Goal: Task Accomplishment & Management: Manage account settings

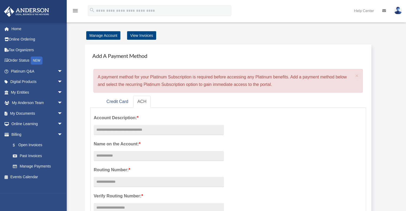
scroll to position [53, 0]
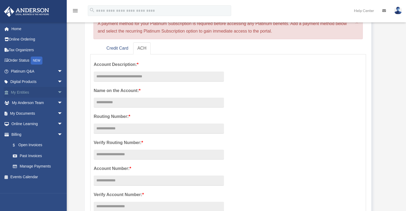
click at [19, 92] on link "My Entities arrow_drop_down" at bounding box center [37, 92] width 67 height 11
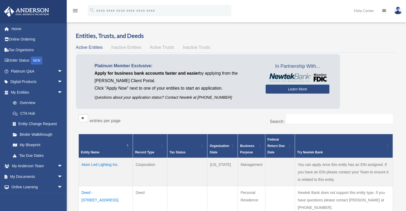
scroll to position [80, 0]
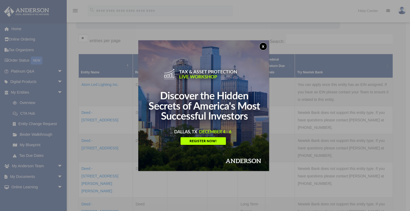
click at [264, 45] on button "x" at bounding box center [263, 46] width 8 height 8
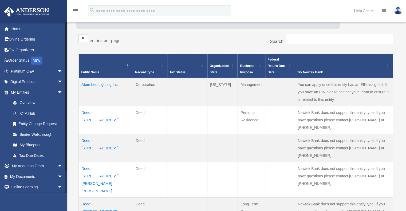
scroll to position [21, 0]
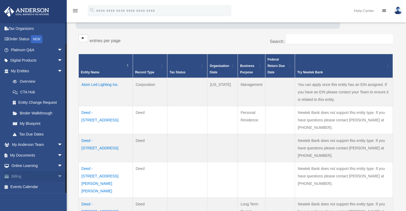
click at [16, 176] on link "Billing arrow_drop_down" at bounding box center [37, 176] width 67 height 11
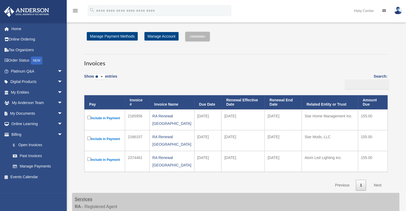
click at [110, 115] on label "Include in Payment" at bounding box center [104, 118] width 35 height 7
click at [398, 11] on img at bounding box center [398, 11] width 8 height 8
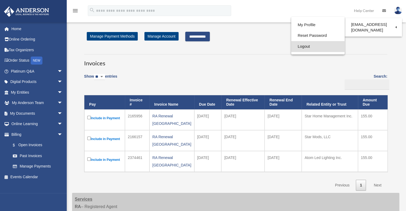
click at [303, 46] on link "Logout" at bounding box center [317, 46] width 53 height 11
